Goal: Check status: Check status

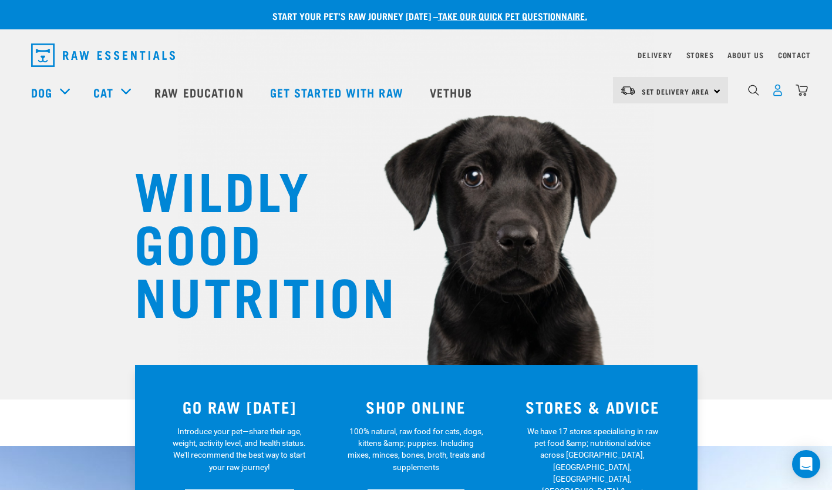
click at [777, 92] on img "dropdown navigation" at bounding box center [777, 90] width 12 height 12
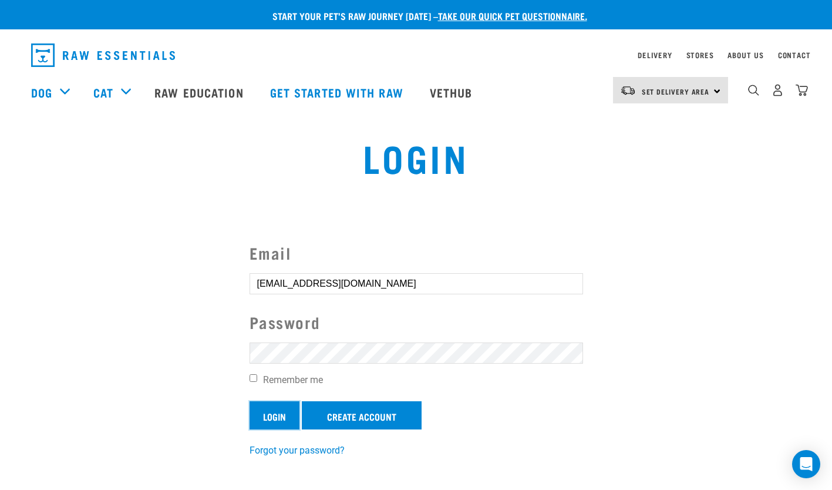
click at [260, 407] on input "Login" at bounding box center [275, 415] width 50 height 28
click at [0, 463] on article "Invalid username or password." at bounding box center [0, 245] width 0 height 490
click at [479, 238] on section "Email Cindysmango7@gmail.com Password Remember me Login Create Account Invalid …" at bounding box center [416, 348] width 832 height 275
click at [285, 467] on link "Forgot your password?" at bounding box center [297, 464] width 95 height 11
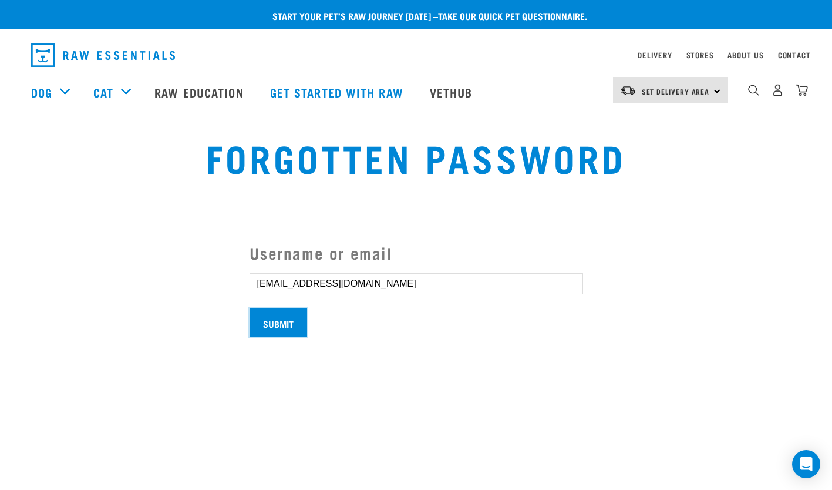
click at [278, 332] on input "Submit" at bounding box center [279, 322] width 58 height 28
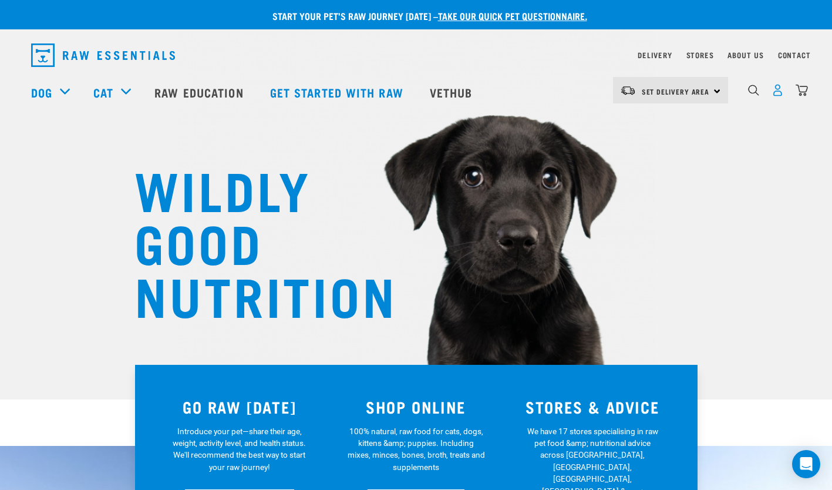
click at [775, 89] on img "dropdown navigation" at bounding box center [777, 90] width 12 height 12
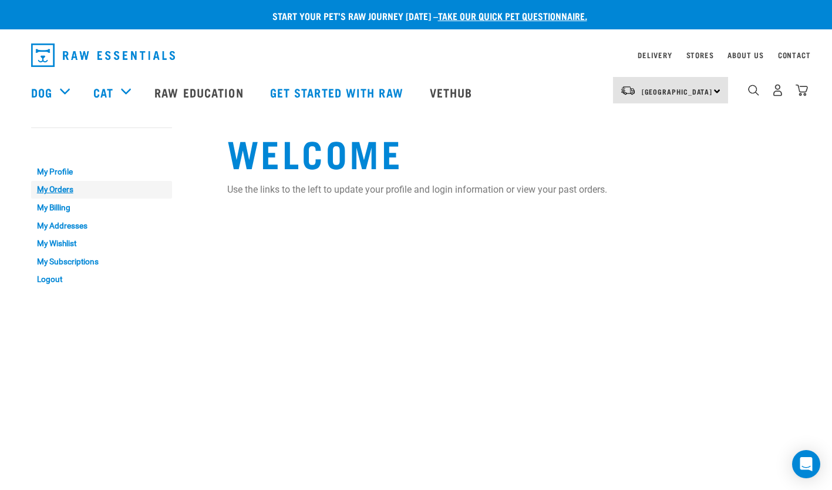
click at [48, 181] on link "My Orders" at bounding box center [101, 190] width 141 height 18
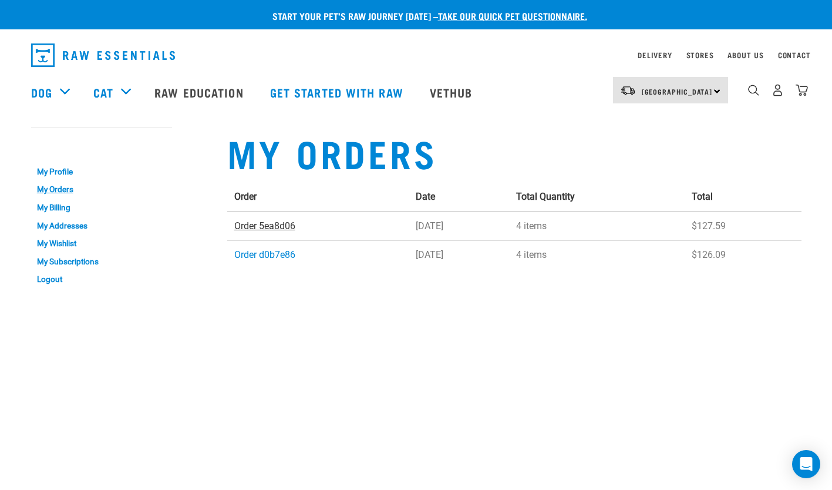
click at [263, 225] on link "Order 5ea8d06" at bounding box center [264, 225] width 61 height 11
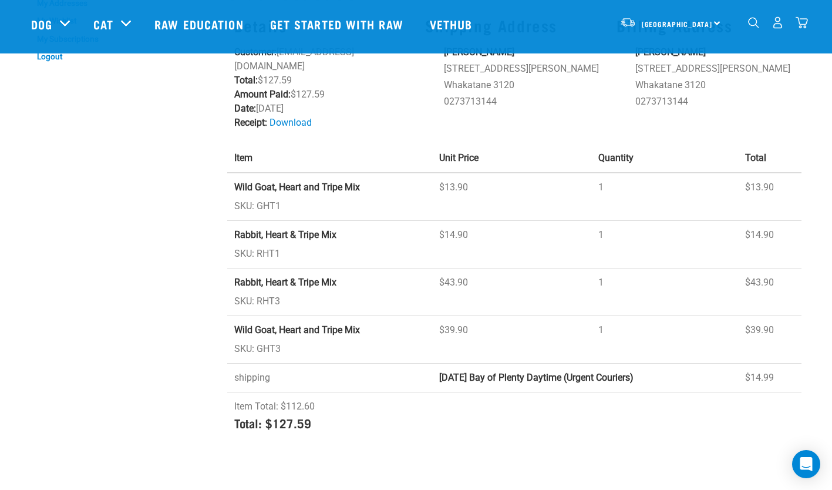
scroll to position [149, 0]
